Goal: Use online tool/utility: Utilize a website feature to perform a specific function

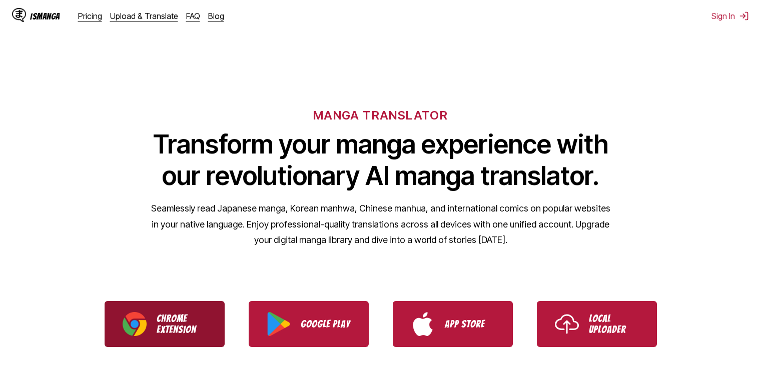
scroll to position [200, 0]
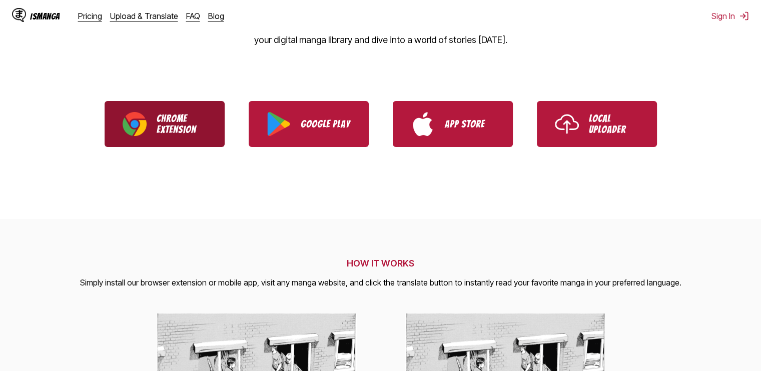
click at [193, 140] on link "Chrome Extension" at bounding box center [165, 124] width 120 height 46
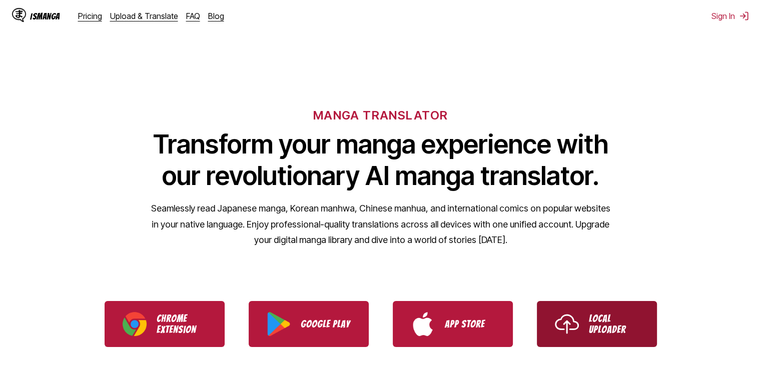
click at [612, 315] on p "Local Uploader" at bounding box center [614, 324] width 50 height 22
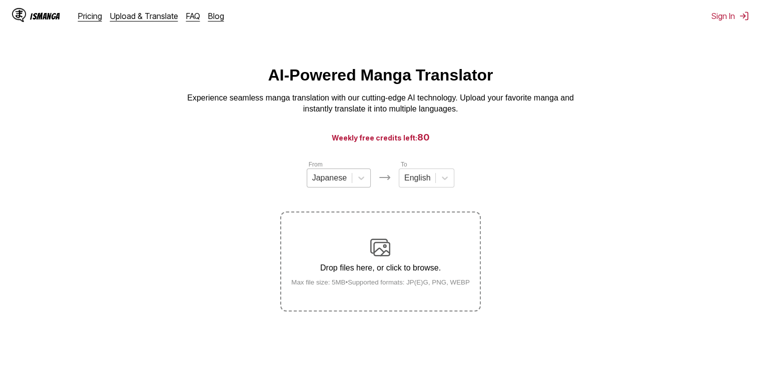
click at [350, 183] on div "Japanese" at bounding box center [329, 178] width 45 height 15
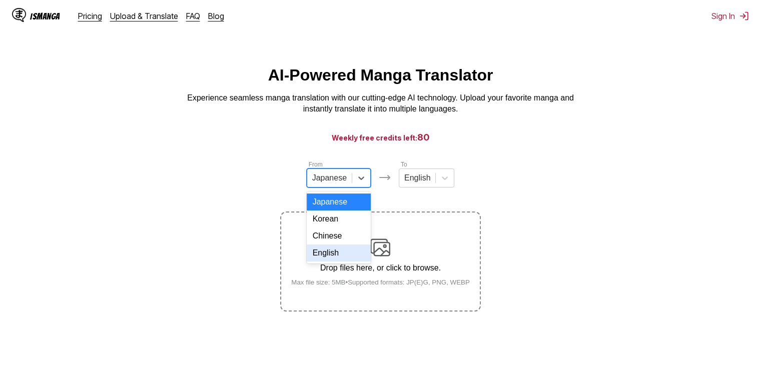
click at [344, 262] on div "English" at bounding box center [339, 253] width 64 height 17
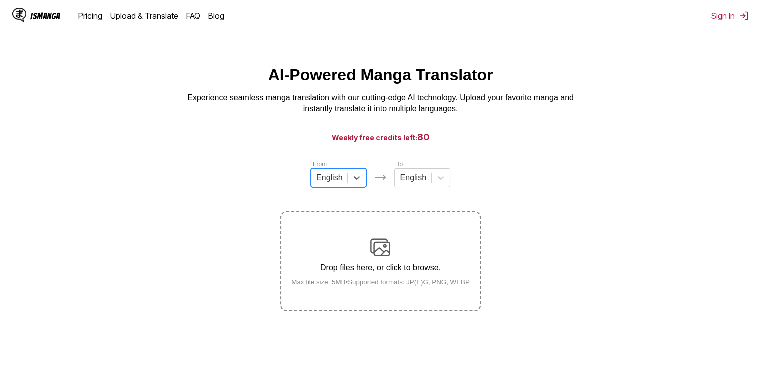
click at [420, 173] on div "English" at bounding box center [422, 178] width 56 height 19
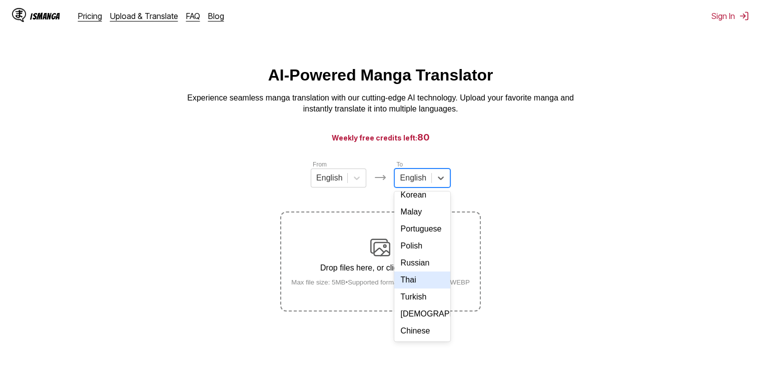
scroll to position [181, 0]
click at [420, 289] on div "Turkish" at bounding box center [422, 297] width 56 height 17
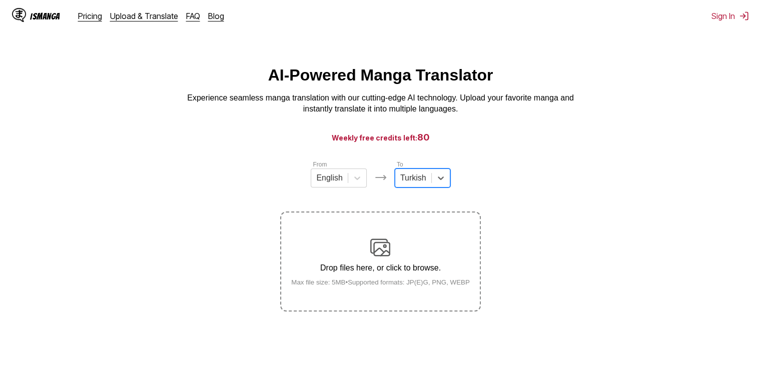
click at [418, 262] on div "Drop files here, or click to browse. Max file size: 5MB • Supported formats: JP…" at bounding box center [380, 262] width 195 height 49
click at [0, 0] on input "Drop files here, or click to browse. Max file size: 5MB • Supported formats: JP…" at bounding box center [0, 0] width 0 height 0
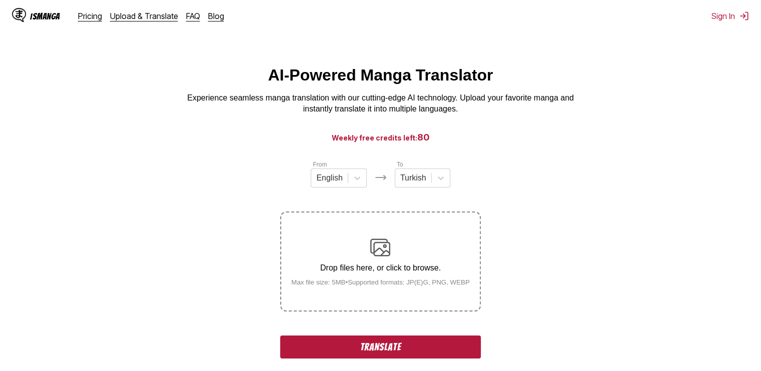
click at [405, 349] on button "Translate" at bounding box center [380, 347] width 200 height 23
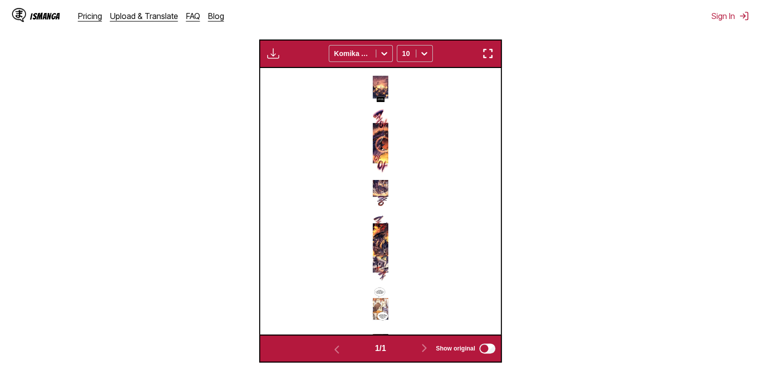
click at [277, 55] on img "button" at bounding box center [273, 54] width 12 height 12
click at [313, 56] on div "Available for premium users only Komika Axis 10" at bounding box center [380, 54] width 243 height 28
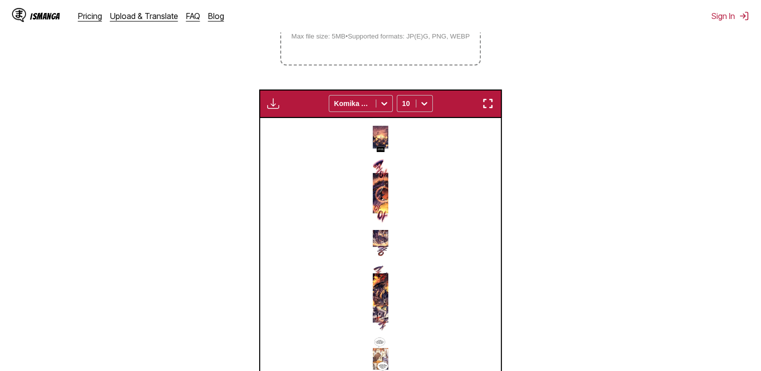
click at [488, 102] on img "button" at bounding box center [488, 104] width 12 height 12
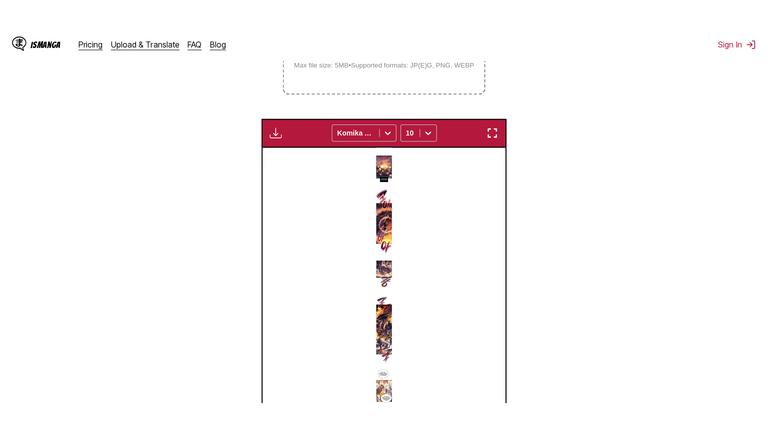
scroll to position [116, 0]
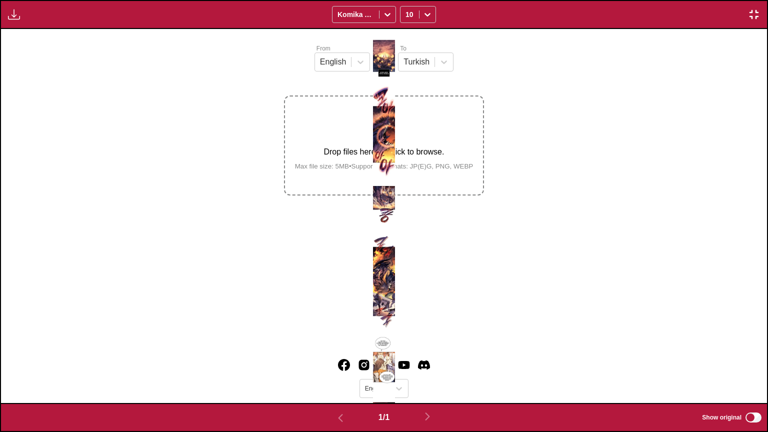
click at [753, 8] on button "button" at bounding box center [754, 14] width 18 height 13
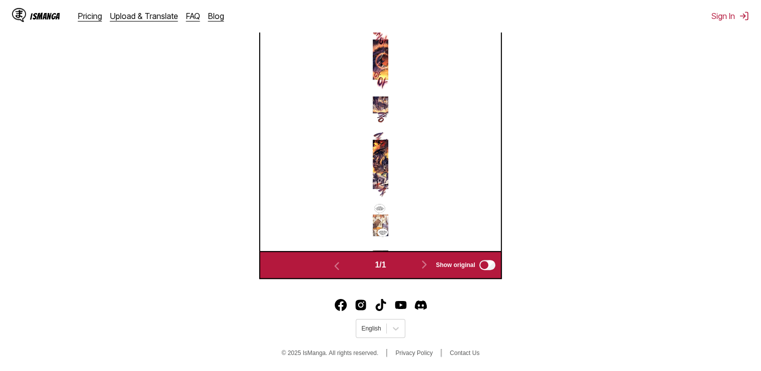
scroll to position [382, 0]
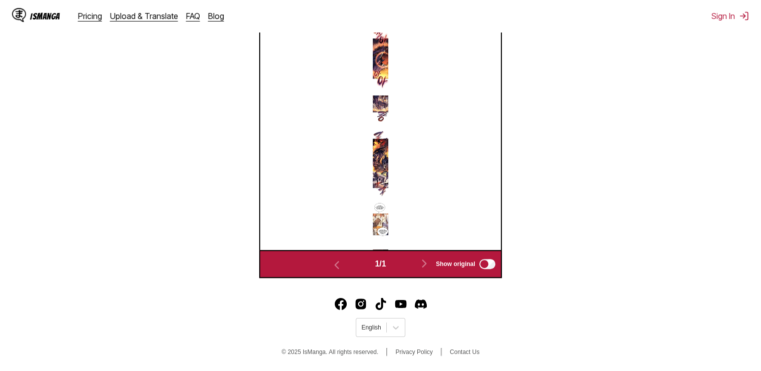
drag, startPoint x: 426, startPoint y: 121, endPoint x: 594, endPoint y: 70, distance: 175.1
click at [594, 70] on section "From English To Turkish Drop files here, or click to browse. Max file size: 5MB…" at bounding box center [380, 28] width 745 height 499
